Goal: Information Seeking & Learning: Learn about a topic

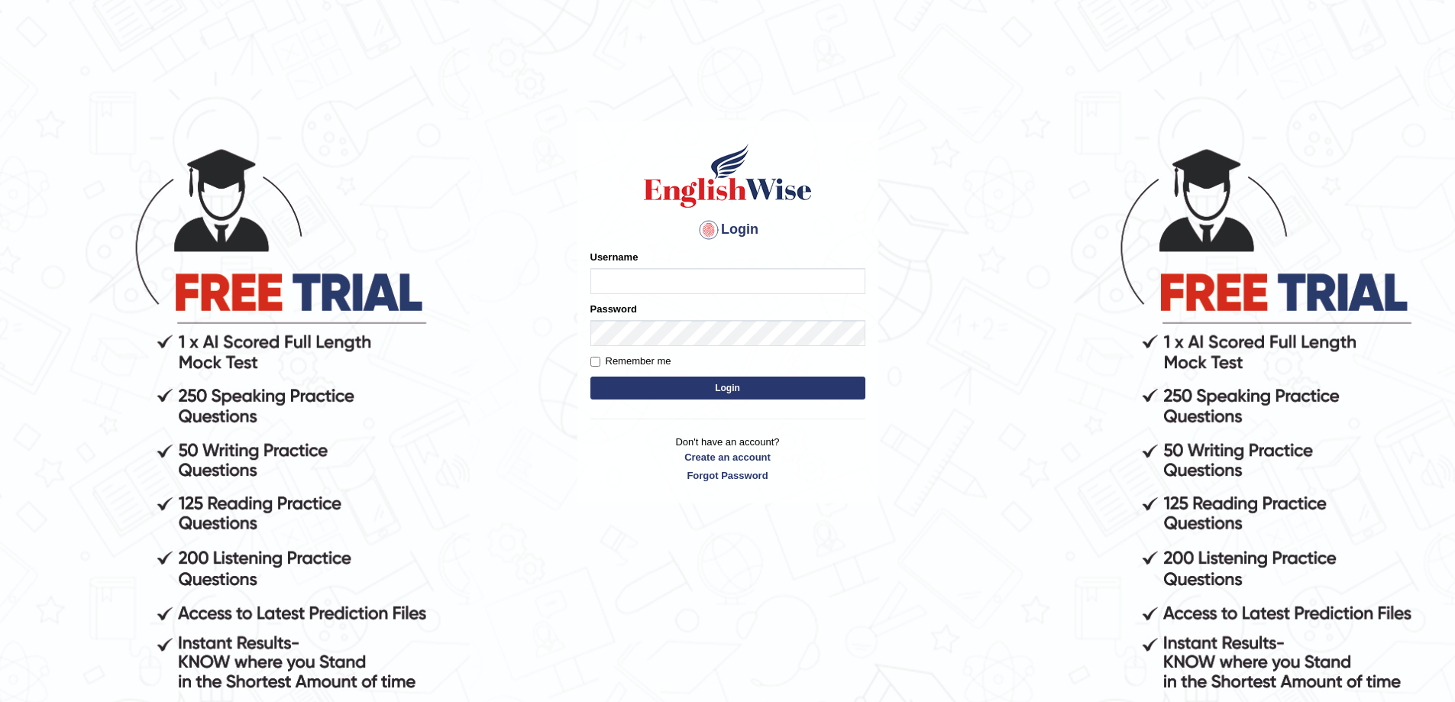
type input "Edu_hub"
click at [681, 288] on input "Edu_hub" at bounding box center [727, 281] width 275 height 26
click at [664, 395] on button "Login" at bounding box center [727, 388] width 275 height 23
type input "Edu_hub"
click at [619, 364] on label "Remember me" at bounding box center [630, 361] width 81 height 15
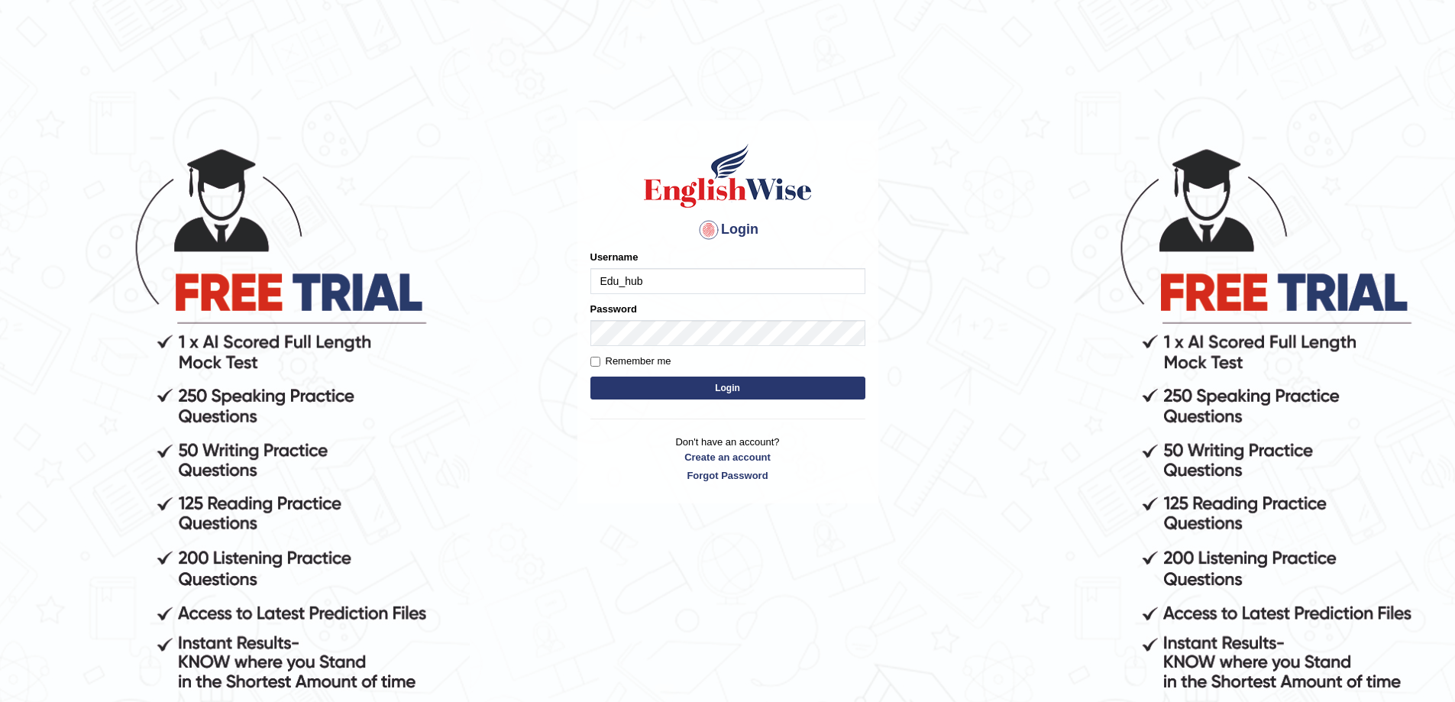
click at [600, 364] on input "Remember me" at bounding box center [595, 362] width 10 height 10
checkbox input "true"
click at [625, 389] on button "Login" at bounding box center [727, 388] width 275 height 23
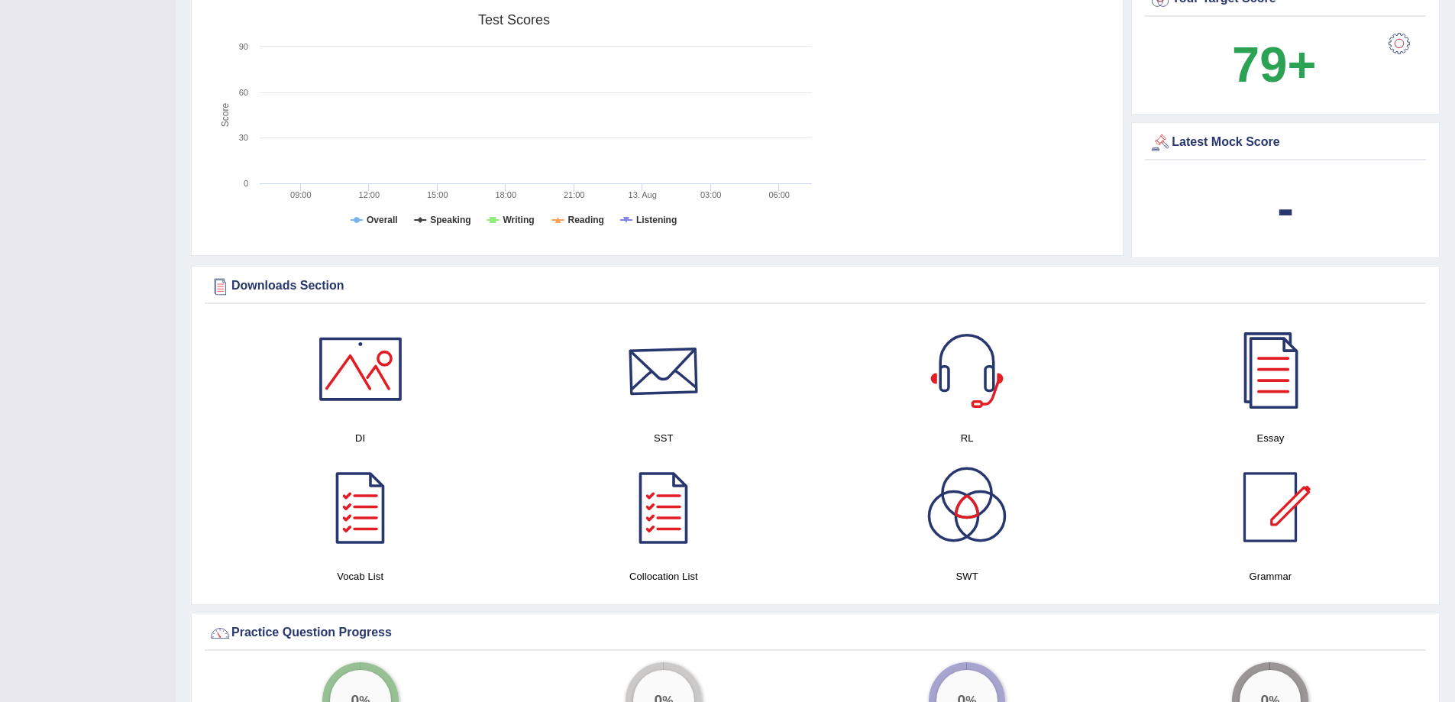
scroll to position [687, 0]
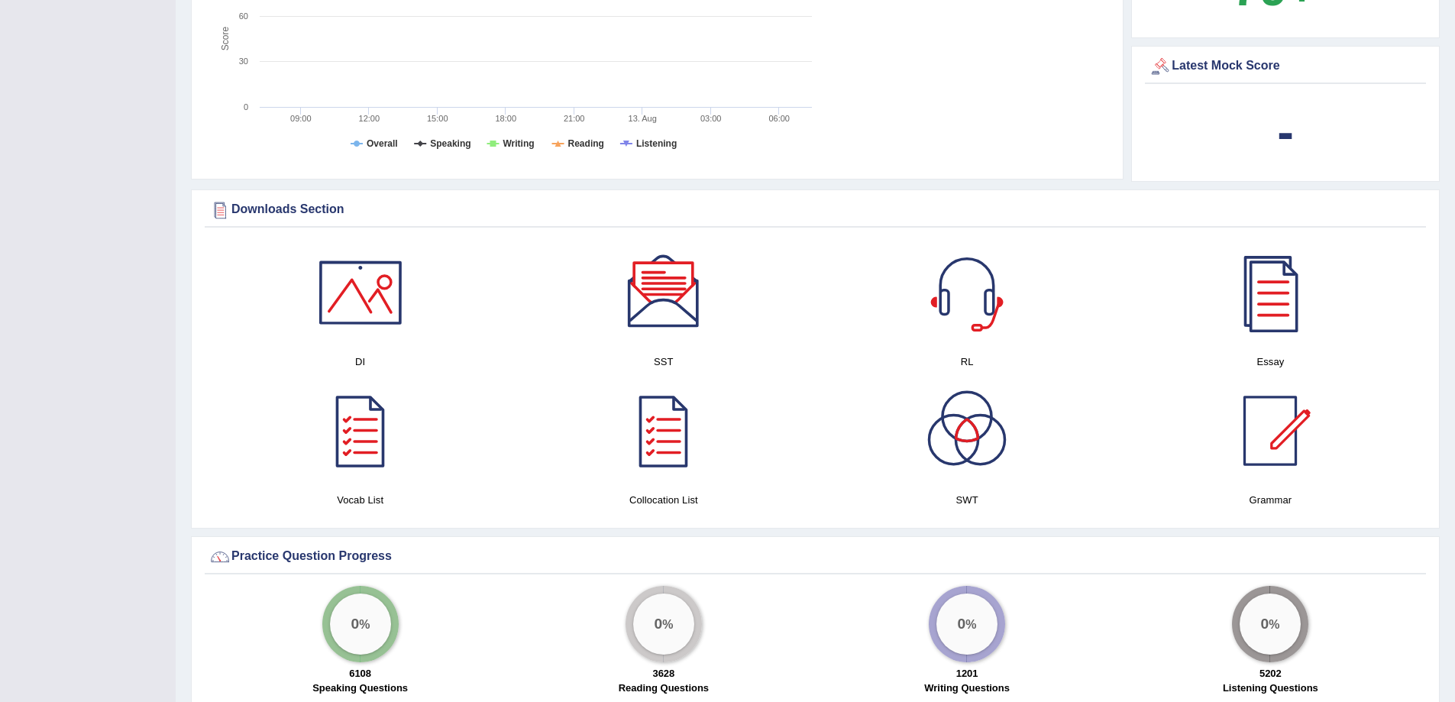
click at [322, 211] on div "Downloads Section" at bounding box center [816, 210] width 1214 height 23
drag, startPoint x: 322, startPoint y: 211, endPoint x: 297, endPoint y: 209, distance: 25.3
click at [321, 209] on div "Downloads Section" at bounding box center [816, 210] width 1214 height 23
click at [280, 209] on div "Downloads Section" at bounding box center [816, 210] width 1214 height 23
click at [277, 209] on div "Downloads Section" at bounding box center [816, 210] width 1214 height 23
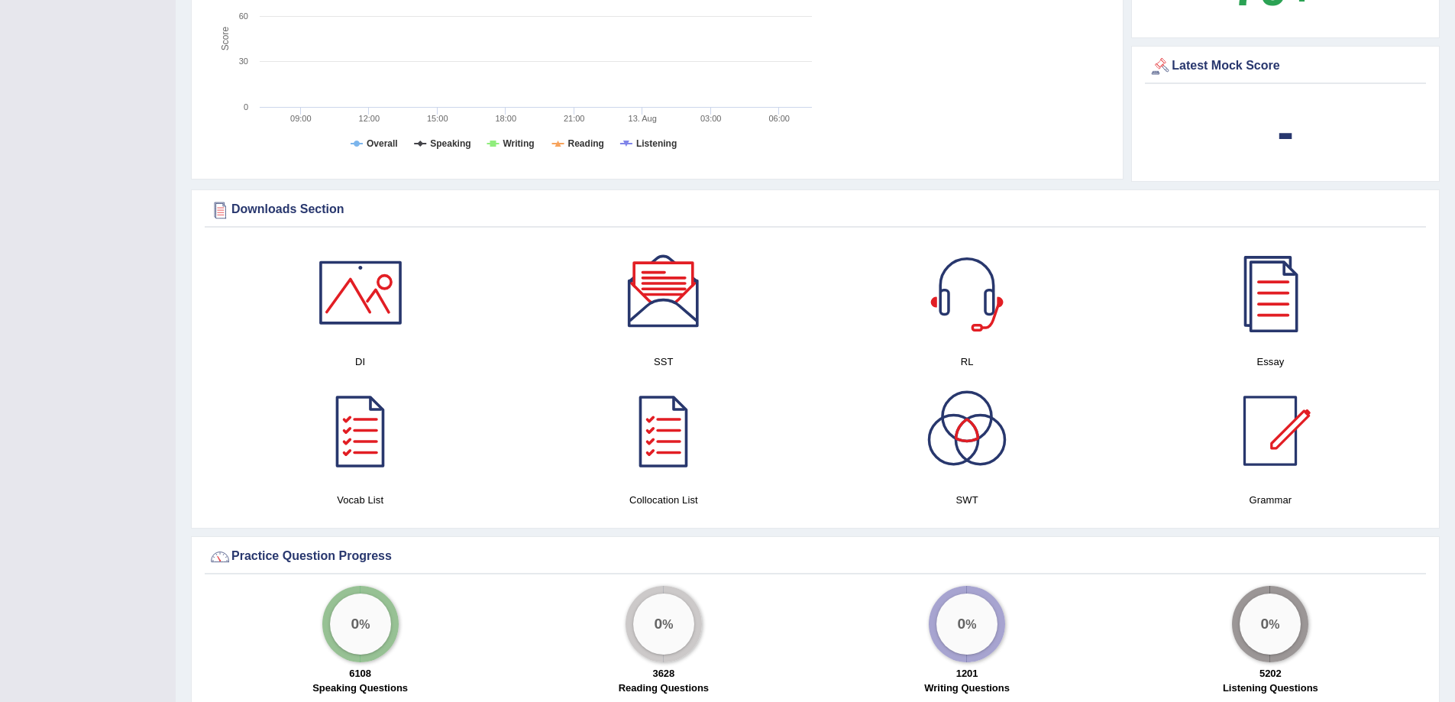
click at [305, 202] on div "Downloads Section" at bounding box center [816, 210] width 1214 height 23
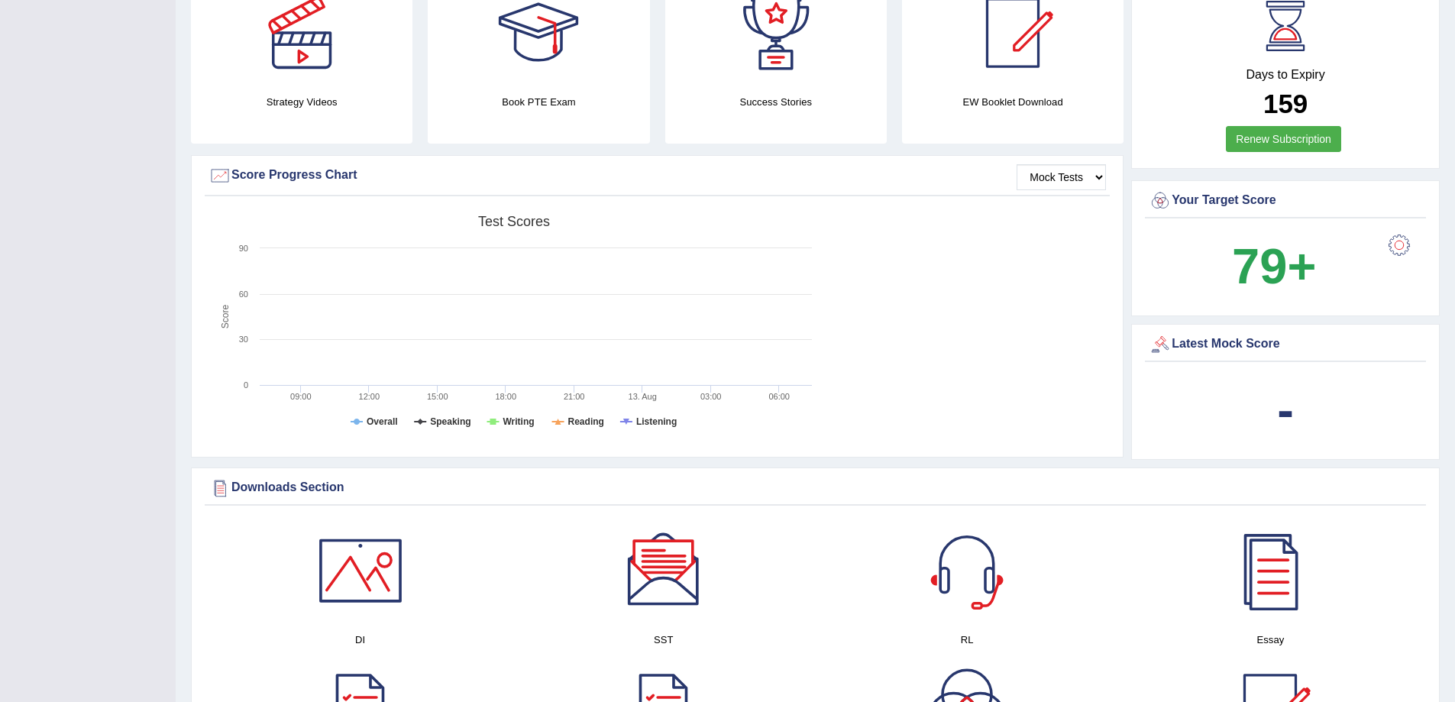
scroll to position [382, 0]
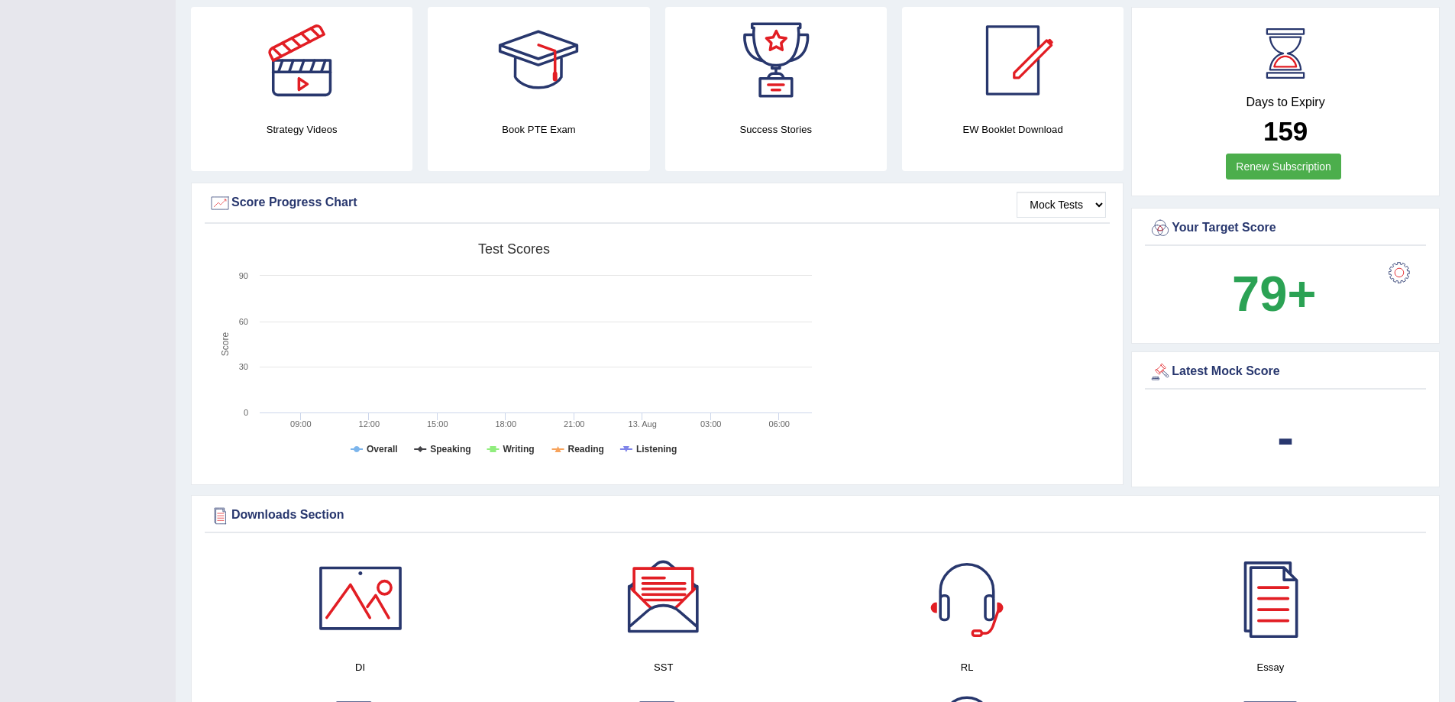
click at [1397, 272] on div at bounding box center [1399, 272] width 31 height 31
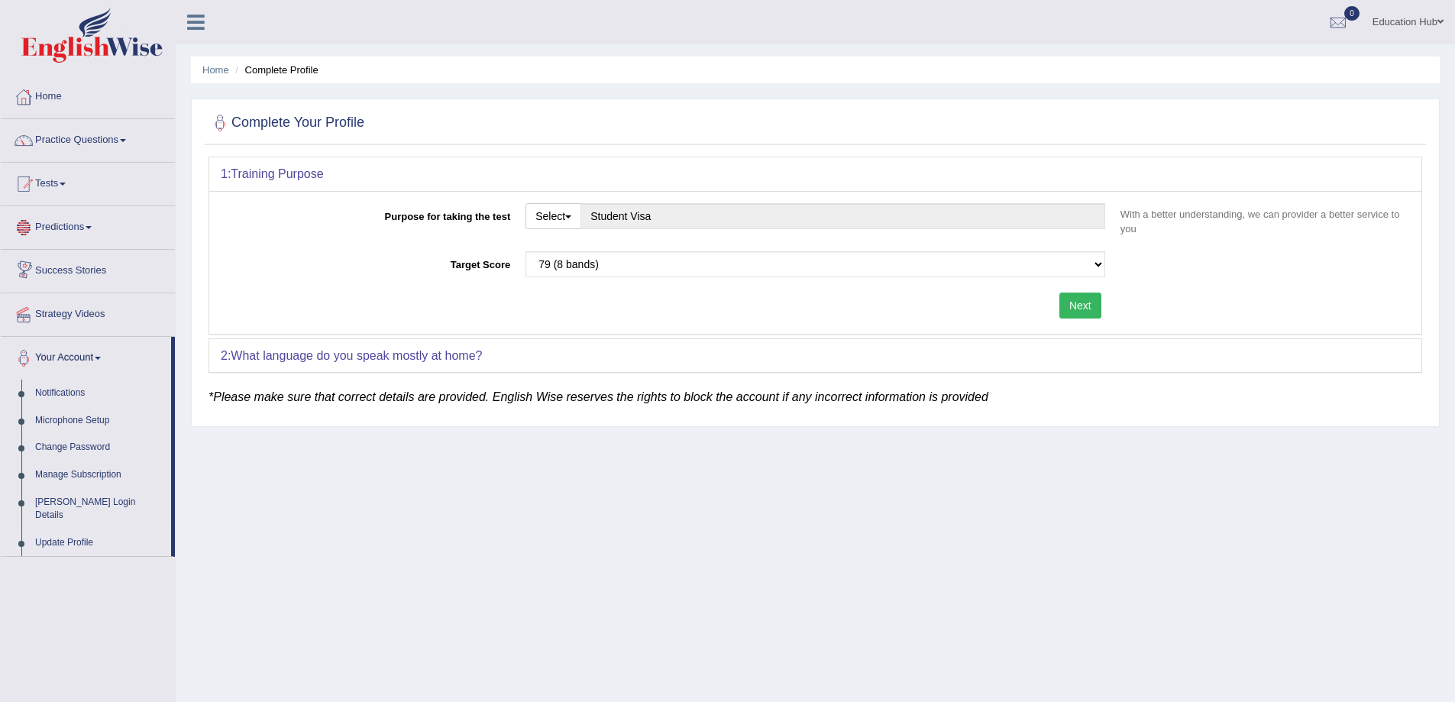
click at [70, 234] on link "Predictions" at bounding box center [88, 225] width 174 height 38
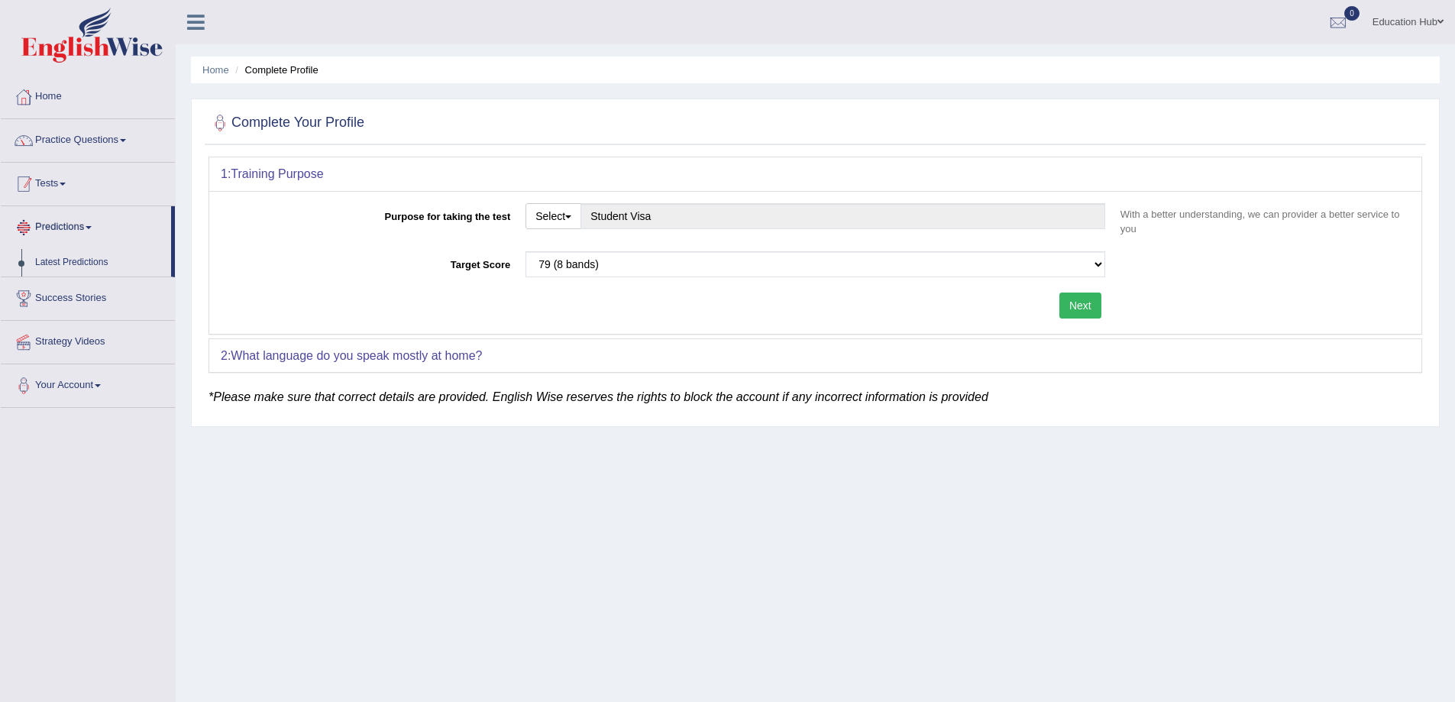
click at [70, 189] on link "Tests" at bounding box center [88, 182] width 174 height 38
click at [71, 140] on link "Practice Questions" at bounding box center [88, 138] width 174 height 38
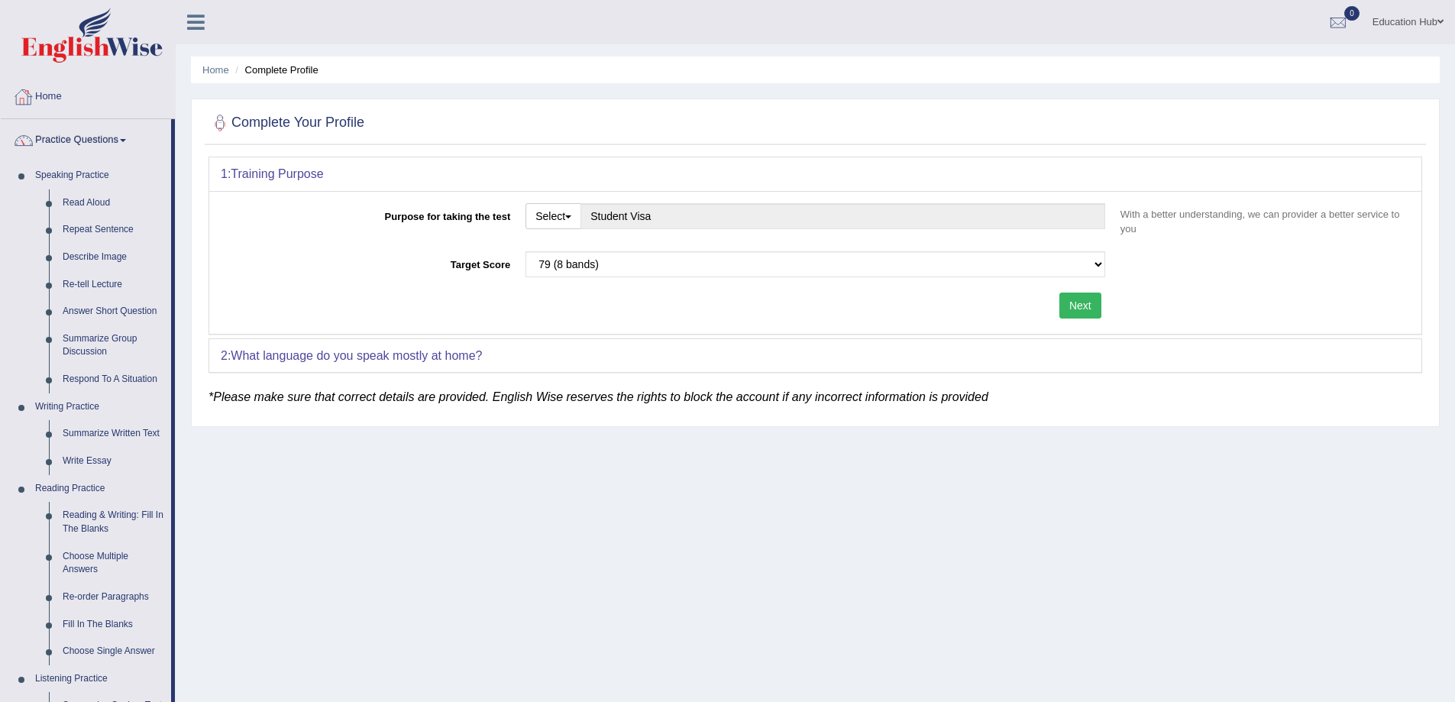
click at [49, 105] on link "Home" at bounding box center [88, 95] width 174 height 38
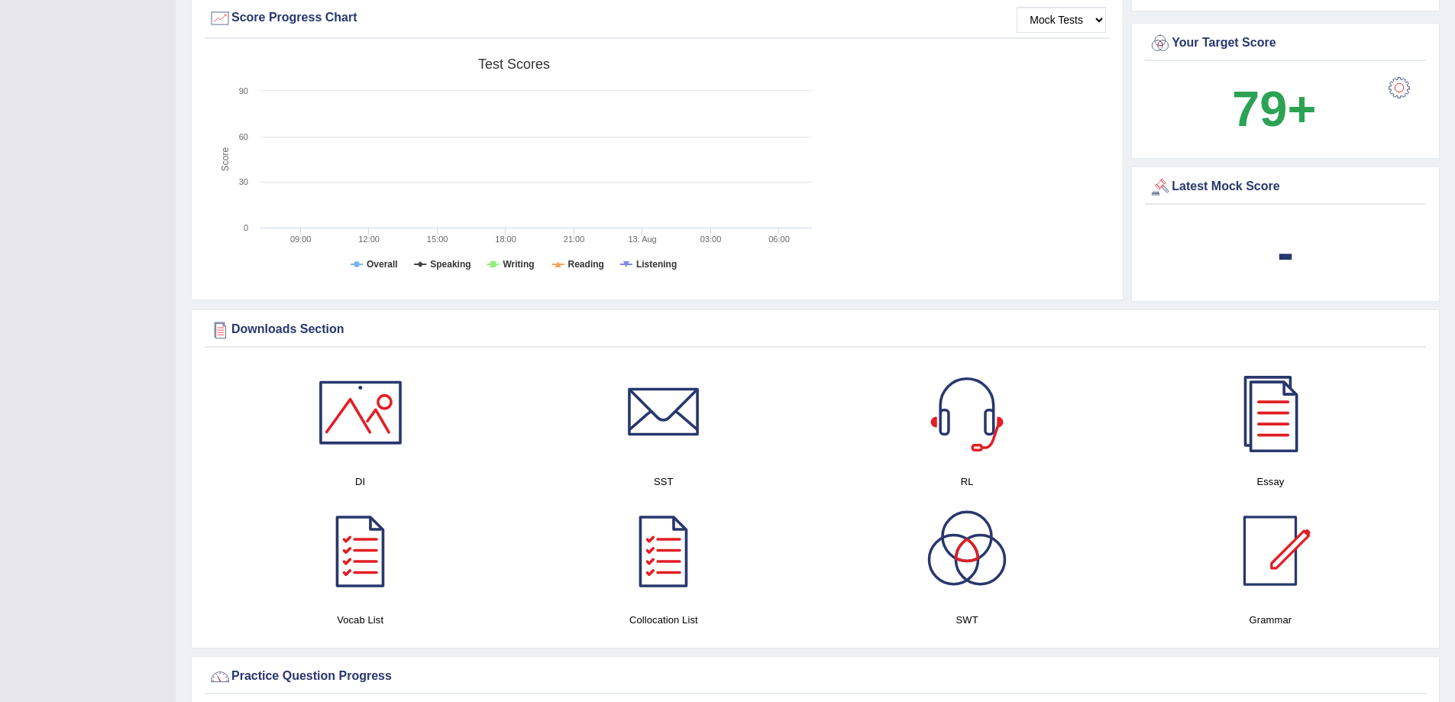
scroll to position [611, 0]
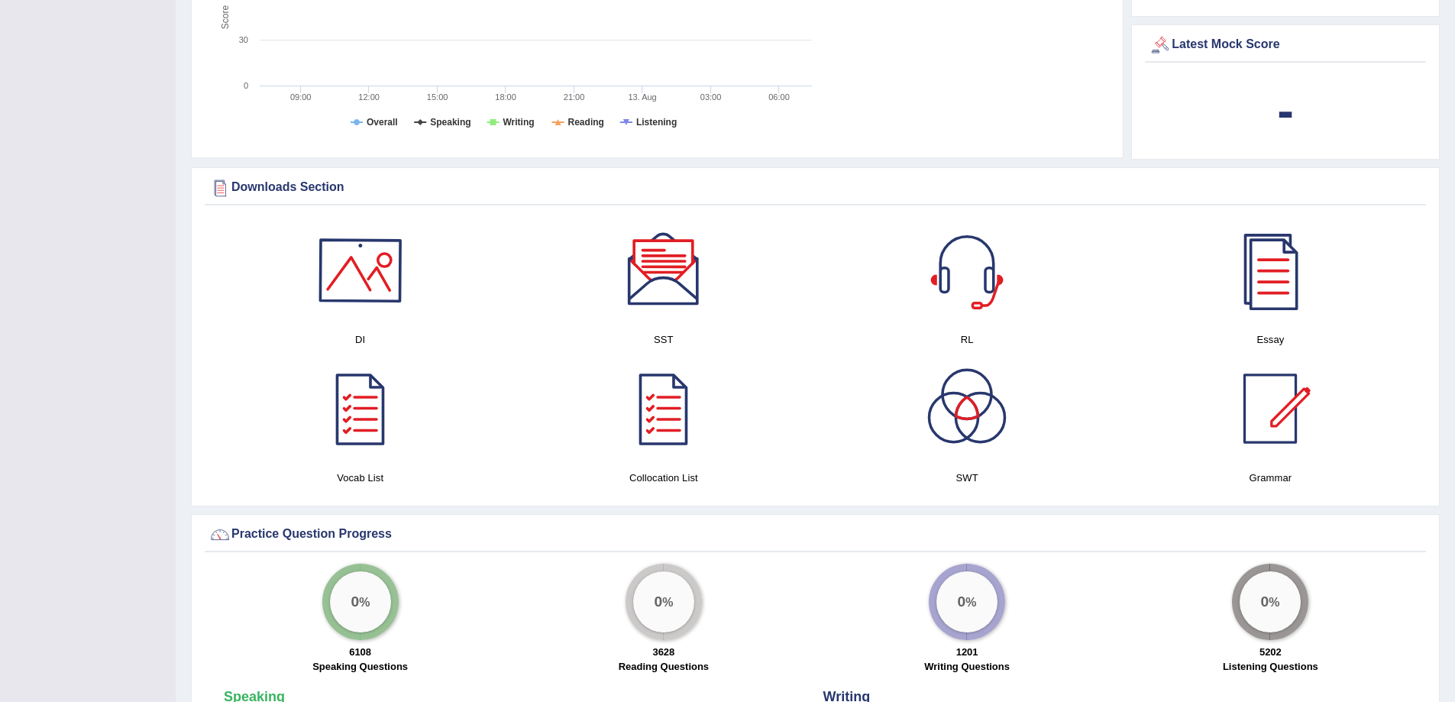
click at [366, 323] on div at bounding box center [360, 270] width 107 height 107
click at [673, 321] on div at bounding box center [663, 270] width 107 height 107
click at [976, 315] on div at bounding box center [966, 270] width 107 height 107
click at [669, 480] on h4 "Collocation List" at bounding box center [663, 478] width 288 height 16
click at [355, 480] on h4 "Vocab List" at bounding box center [360, 478] width 288 height 16
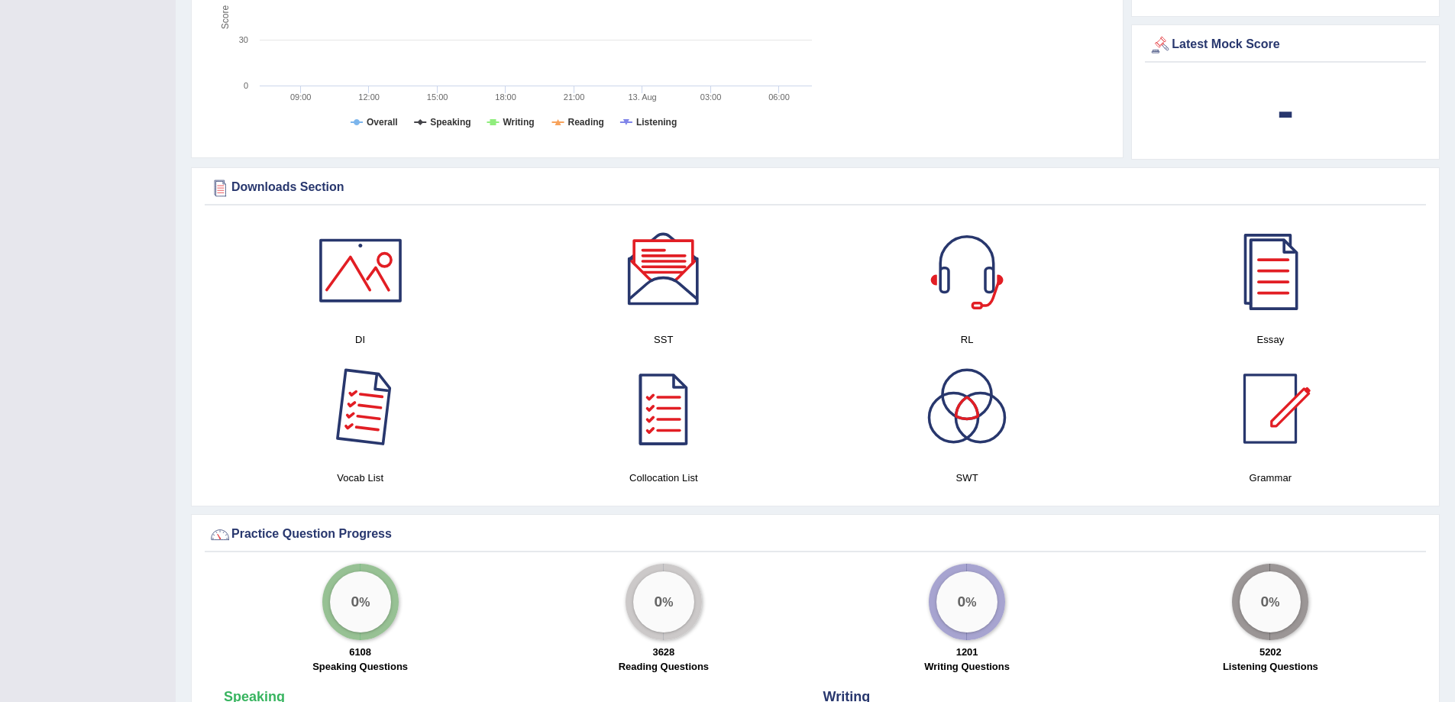
click at [357, 439] on div at bounding box center [360, 408] width 107 height 107
click at [656, 473] on h4 "Collocation List" at bounding box center [663, 478] width 288 height 16
click at [664, 395] on div at bounding box center [663, 408] width 107 height 107
click at [374, 422] on div at bounding box center [360, 408] width 107 height 107
click at [376, 424] on div at bounding box center [360, 408] width 107 height 107
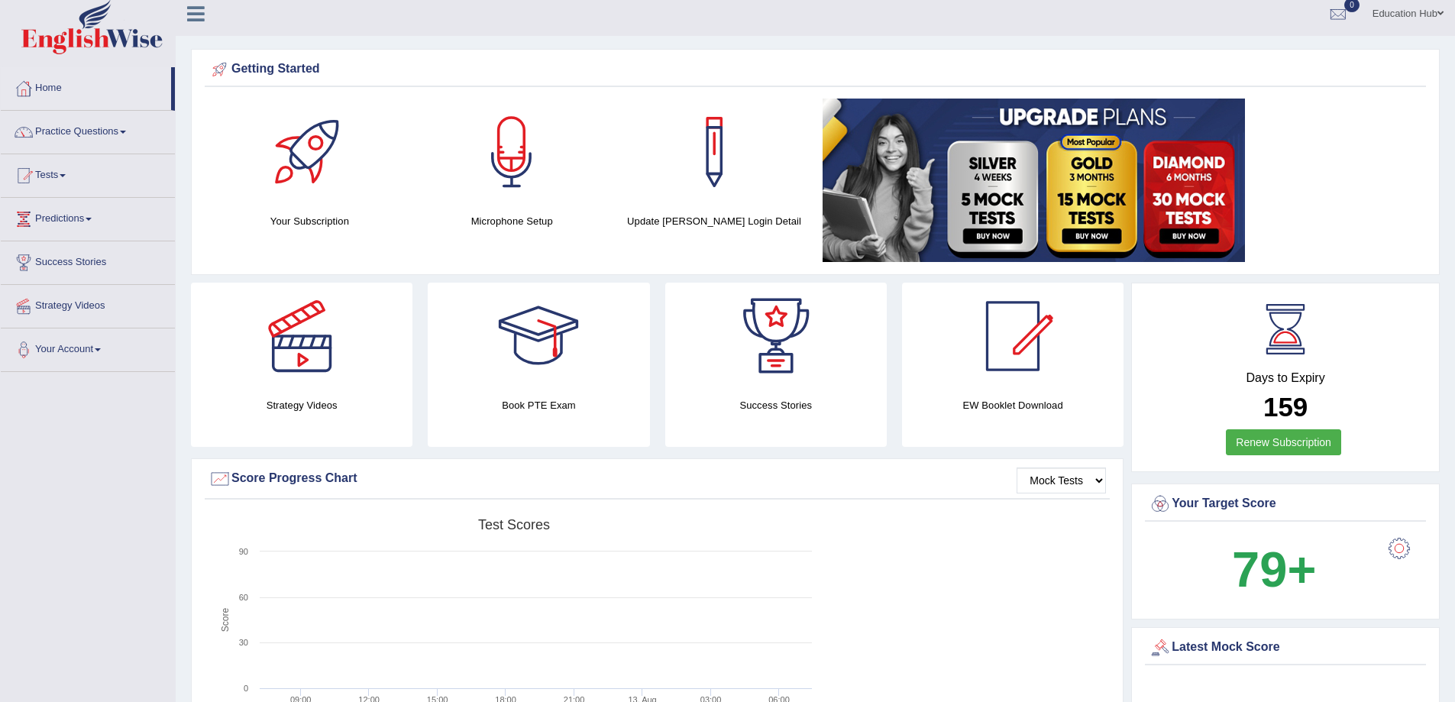
scroll to position [0, 0]
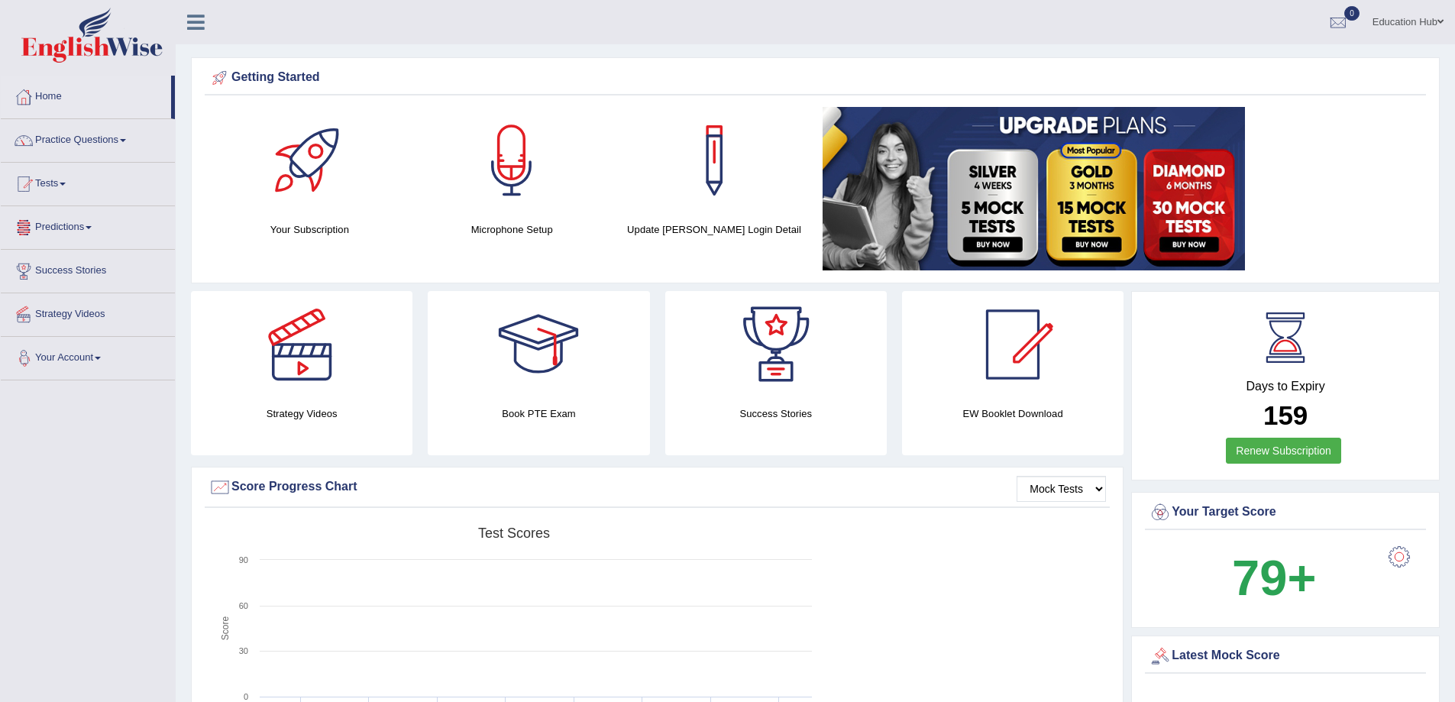
click at [67, 352] on link "Your Account" at bounding box center [88, 356] width 174 height 38
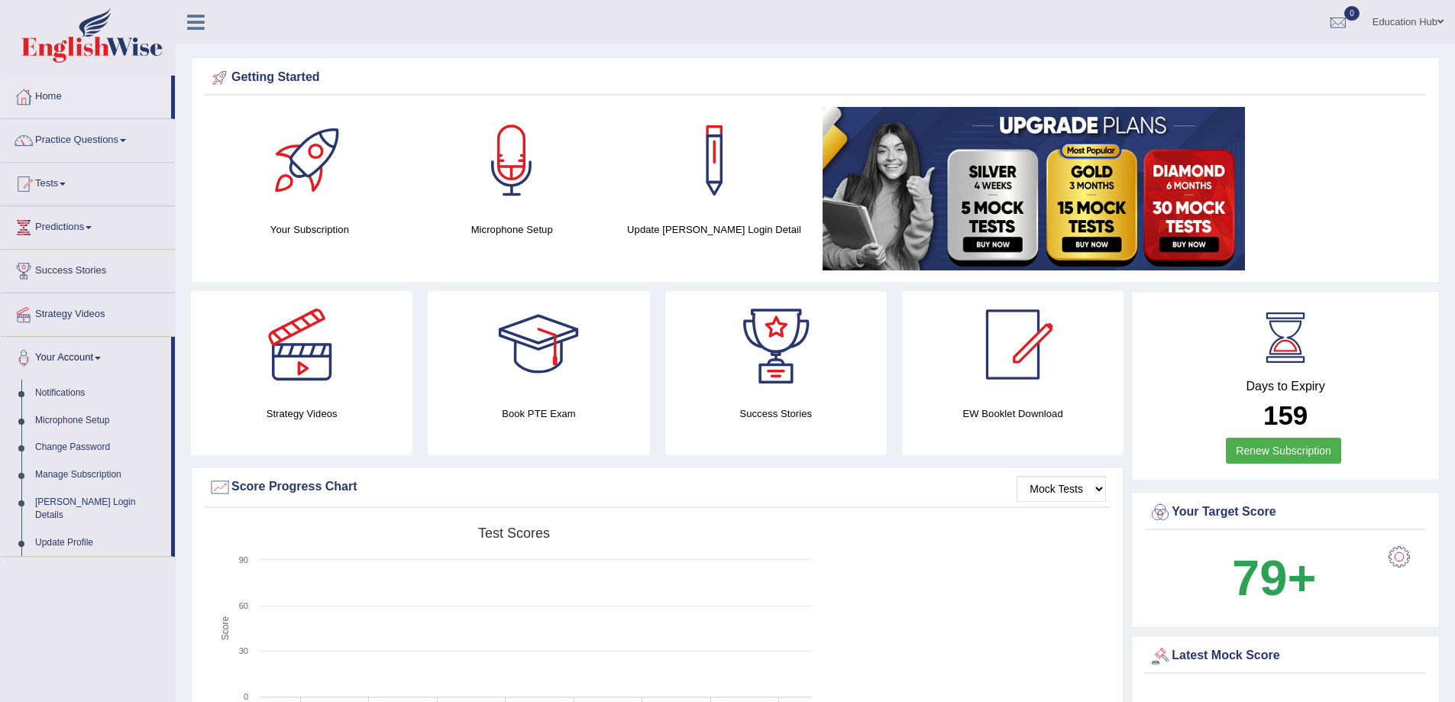
click at [607, 15] on ul "Education Hub Toggle navigation Username: Edu_hub Access Type: Online Subscript…" at bounding box center [1008, 22] width 896 height 44
